Goal: Task Accomplishment & Management: Use online tool/utility

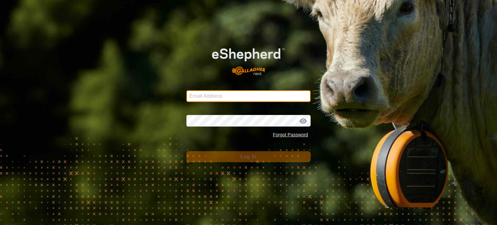
click at [205, 96] on input "Email Address" at bounding box center [248, 96] width 124 height 12
type input "[PERSON_NAME][EMAIL_ADDRESS][DOMAIN_NAME]"
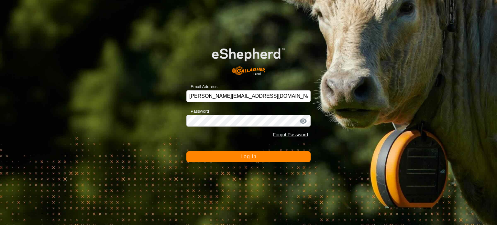
click at [251, 158] on span "Log In" at bounding box center [248, 157] width 16 height 6
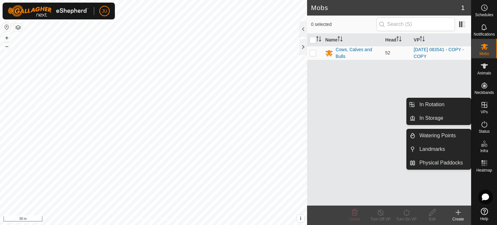
click at [487, 104] on icon at bounding box center [485, 105] width 8 height 8
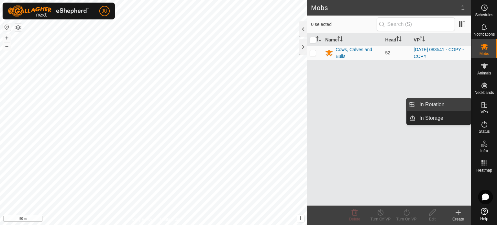
click at [450, 105] on link "In Rotation" at bounding box center [443, 104] width 55 height 13
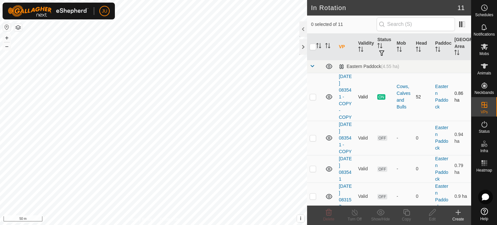
click at [313, 94] on p-checkbox at bounding box center [313, 96] width 6 height 5
checkbox input "true"
click at [409, 215] on icon at bounding box center [407, 212] width 8 height 8
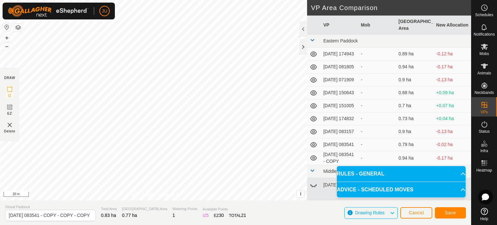
click at [291, 210] on div "DRAW IZ EZ Delete Privacy Policy Contact Us Segment length must be longer than …" at bounding box center [235, 112] width 471 height 225
click at [451, 212] on span "Save" at bounding box center [450, 212] width 11 height 5
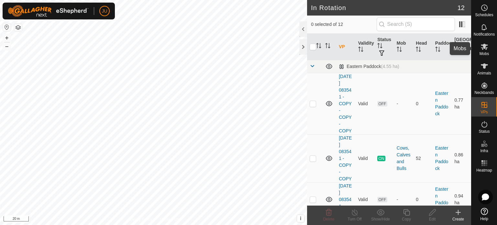
click at [483, 47] on icon at bounding box center [484, 47] width 7 height 6
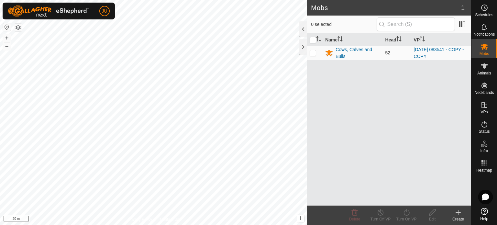
click at [313, 52] on p-checkbox at bounding box center [313, 52] width 6 height 5
checkbox input "true"
click at [408, 210] on icon at bounding box center [407, 212] width 8 height 8
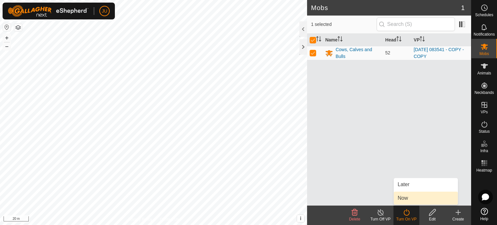
click at [411, 197] on link "Now" at bounding box center [426, 198] width 64 height 13
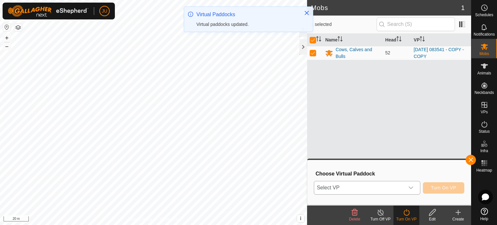
click at [412, 187] on icon "dropdown trigger" at bounding box center [410, 187] width 5 height 5
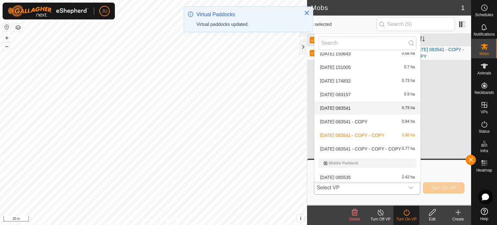
scroll to position [63, 0]
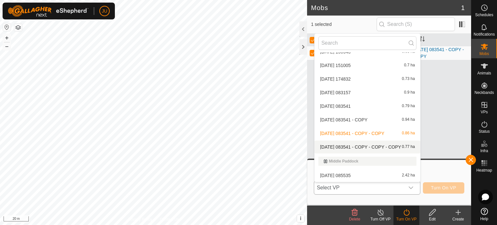
click at [365, 146] on span "[DATE] 083541 - COPY - COPY - COPY" at bounding box center [360, 147] width 81 height 5
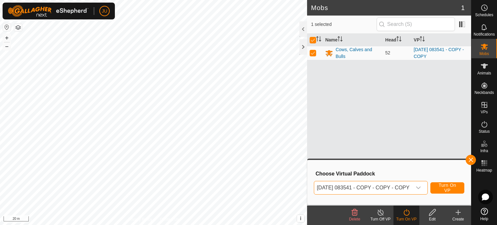
click at [449, 187] on span "Turn On VP" at bounding box center [448, 188] width 18 height 10
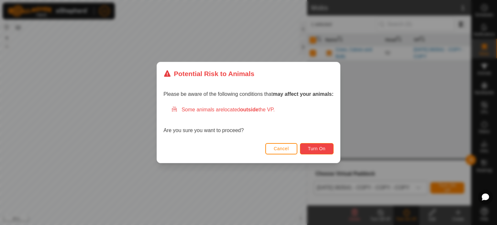
click at [322, 149] on span "Turn On" at bounding box center [316, 148] width 17 height 5
